Goal: Information Seeking & Learning: Learn about a topic

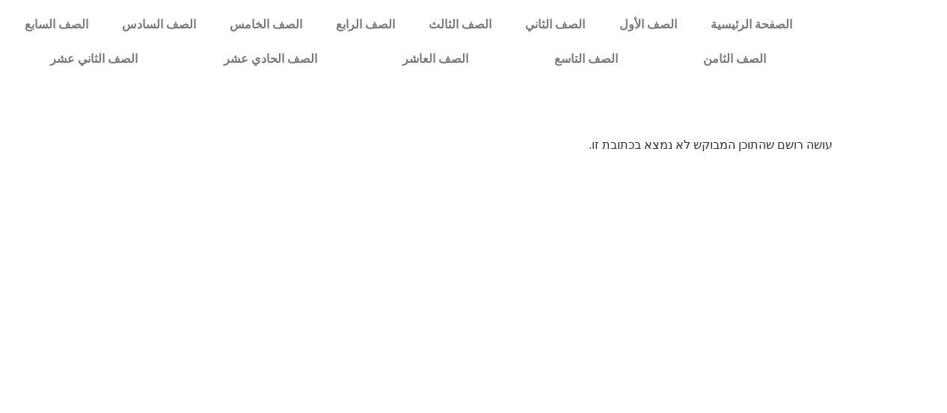
click at [938, 31] on div at bounding box center [881, 42] width 131 height 84
click at [941, 4] on div at bounding box center [881, 42] width 131 height 84
click at [319, 24] on link "الصف الخامس" at bounding box center [265, 24] width 106 height 34
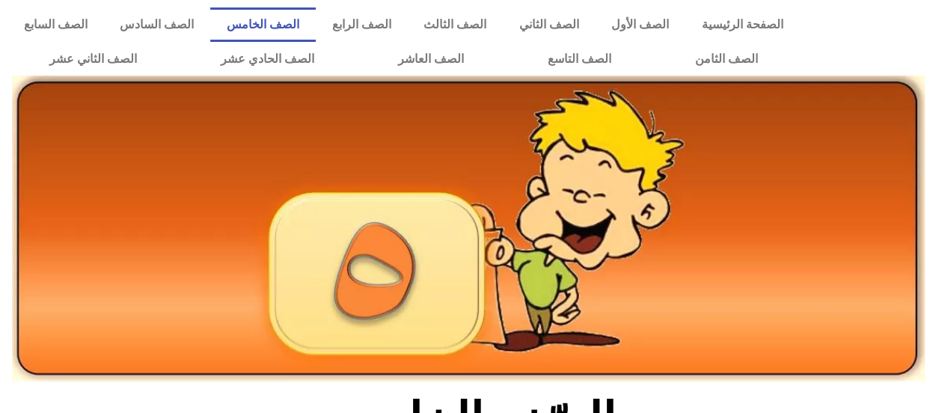
scroll to position [361, 0]
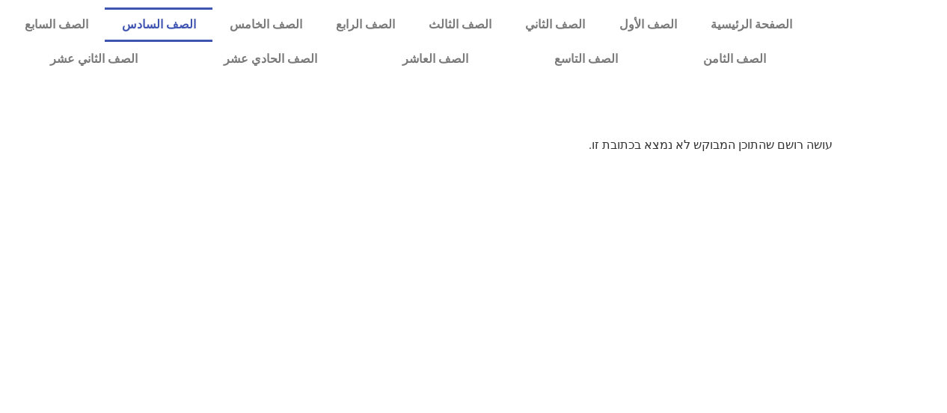
click at [212, 26] on link "الصف السادس" at bounding box center [159, 24] width 108 height 34
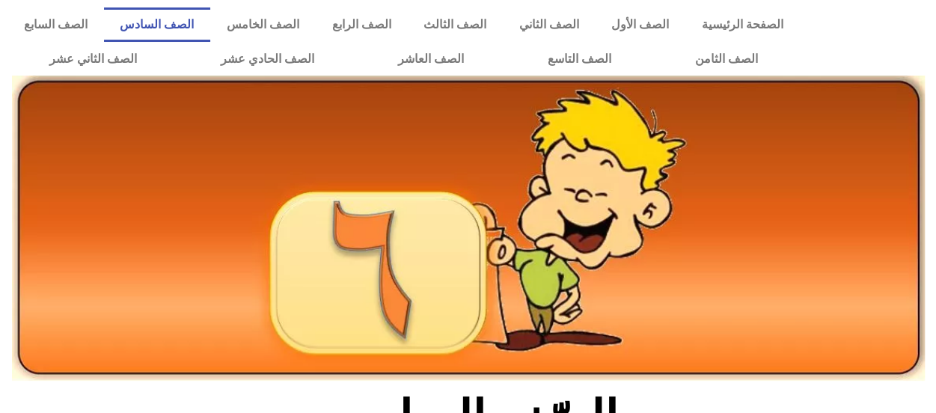
scroll to position [361, 0]
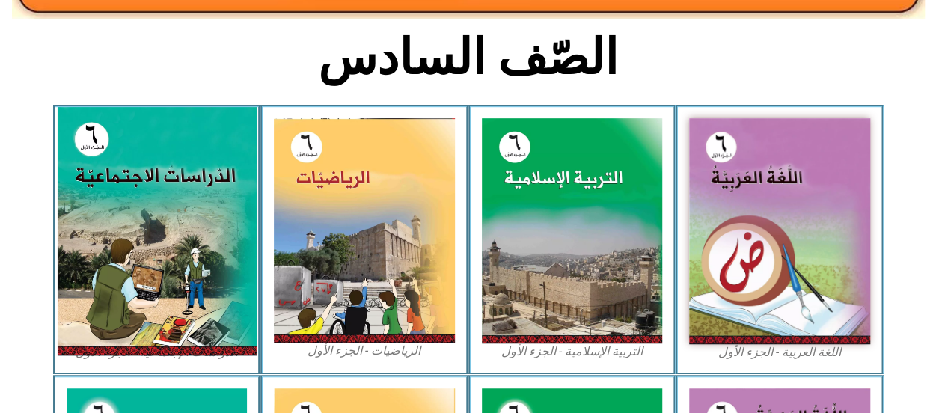
click at [206, 128] on img at bounding box center [156, 231] width 199 height 248
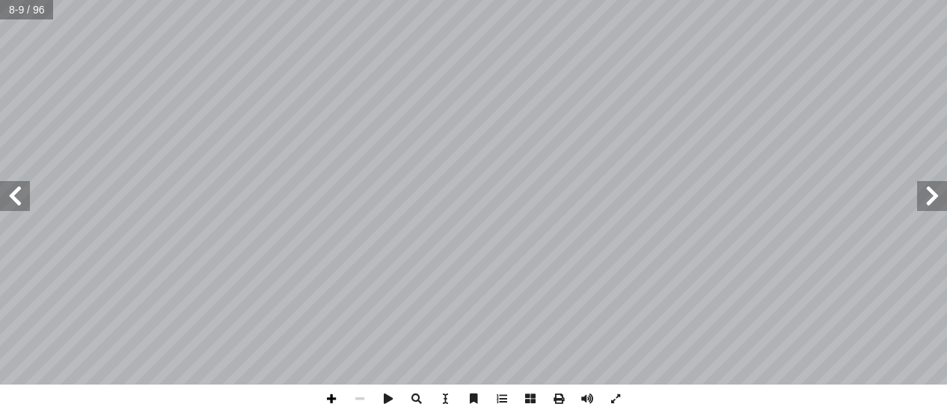
click at [326, 406] on span at bounding box center [331, 398] width 28 height 28
click at [334, 398] on span at bounding box center [331, 398] width 28 height 28
click at [360, 399] on span at bounding box center [360, 398] width 28 height 28
click at [332, 396] on span at bounding box center [331, 398] width 28 height 28
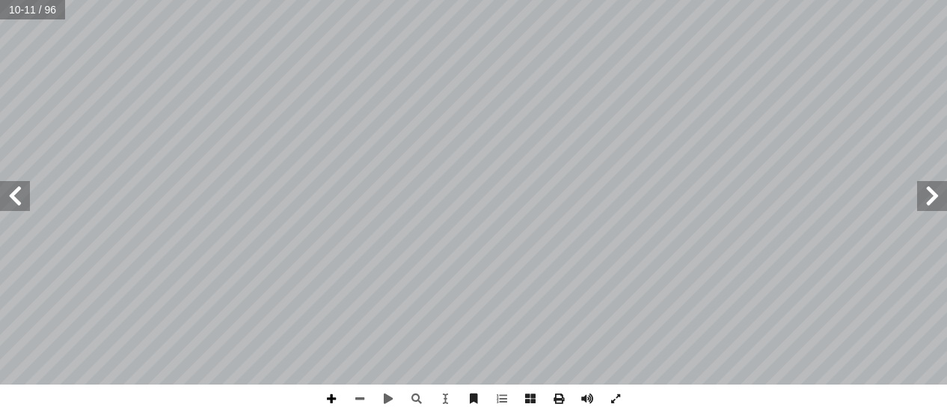
click at [328, 396] on span at bounding box center [331, 398] width 28 height 28
click at [455, 401] on div "6 َ الخريطة ُ شاط (٢): نلاحظ َ ن ِ سئلة أ ا ال ِ ن َ ع ُ نجيب َّ م ُ ، ث َ المج…" at bounding box center [473, 206] width 947 height 413
click at [363, 403] on span at bounding box center [360, 398] width 28 height 28
click at [328, 399] on span at bounding box center [331, 398] width 28 height 28
click at [946, 67] on html "الصفحة الرئيسية الصف الأول الصف الثاني الصف الثالث الصف الرابع الصف الخامس الصف…" at bounding box center [473, 68] width 947 height 136
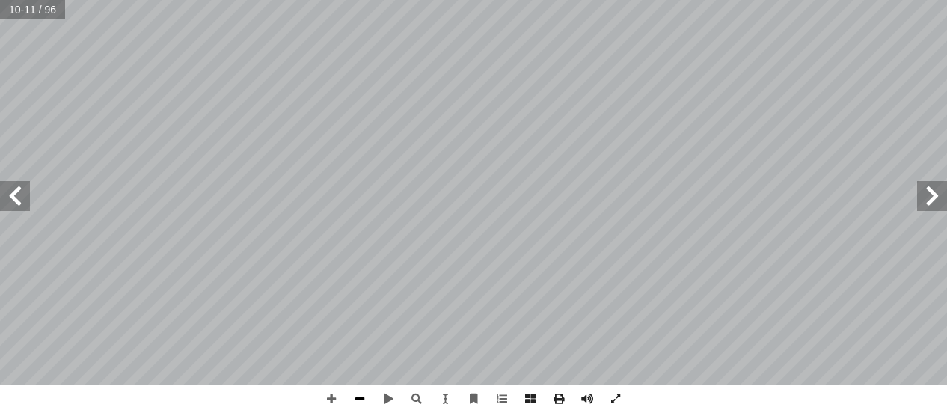
click at [363, 402] on span at bounding box center [360, 398] width 28 height 28
click at [937, 207] on span at bounding box center [932, 196] width 30 height 30
click at [15, 191] on span at bounding box center [15, 196] width 30 height 30
